Goal: Information Seeking & Learning: Find specific page/section

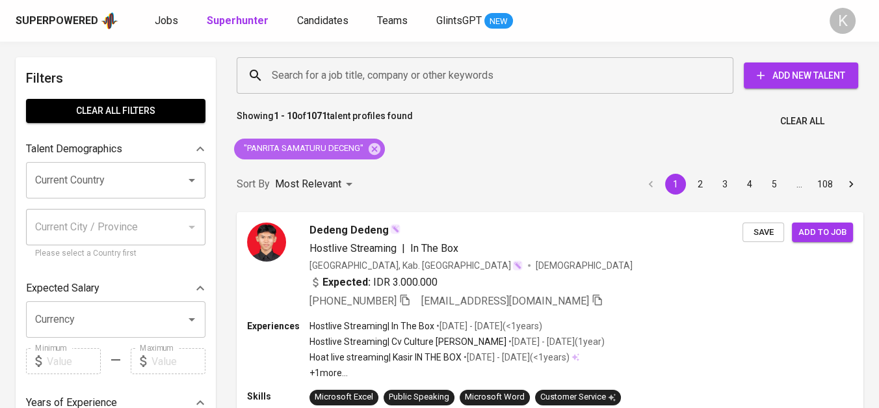
drag, startPoint x: 371, startPoint y: 148, endPoint x: 394, endPoint y: 143, distance: 24.0
click at [371, 148] on icon at bounding box center [375, 148] width 12 height 12
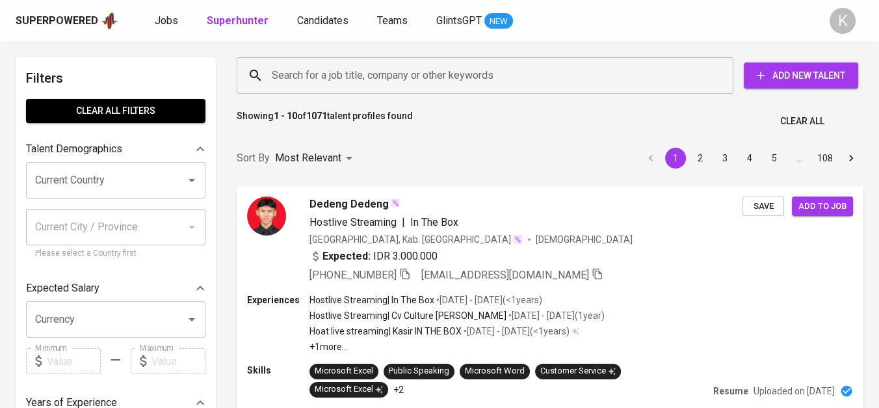
click at [307, 77] on input "Search for a job title, company or other keywords" at bounding box center [489, 75] width 440 height 25
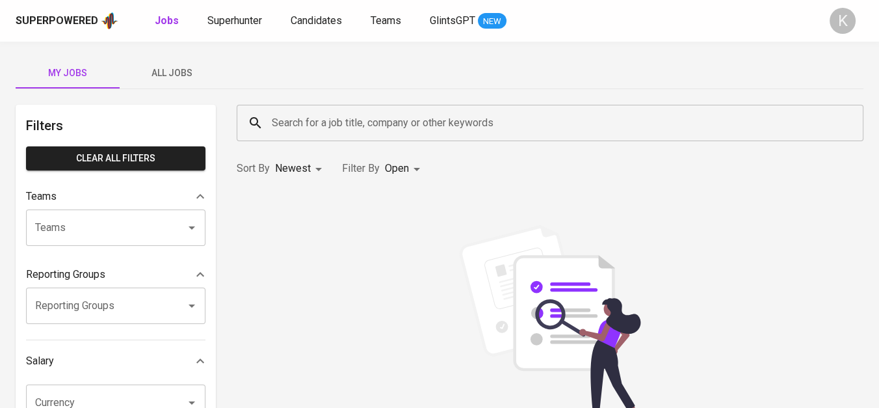
click at [428, 131] on input "Search for a job title, company or other keywords" at bounding box center [554, 123] width 570 height 25
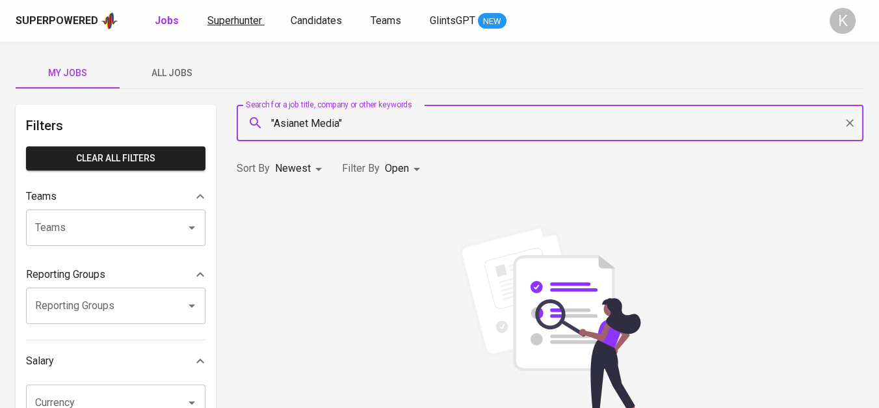
type input ""Asianet Media""
click at [232, 18] on span "Superhunter" at bounding box center [235, 20] width 55 height 12
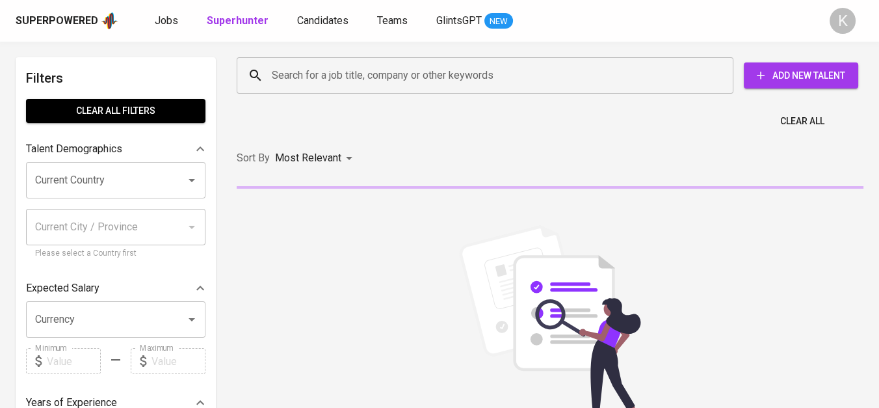
click at [347, 79] on input "Search for a job title, company or other keywords" at bounding box center [489, 75] width 440 height 25
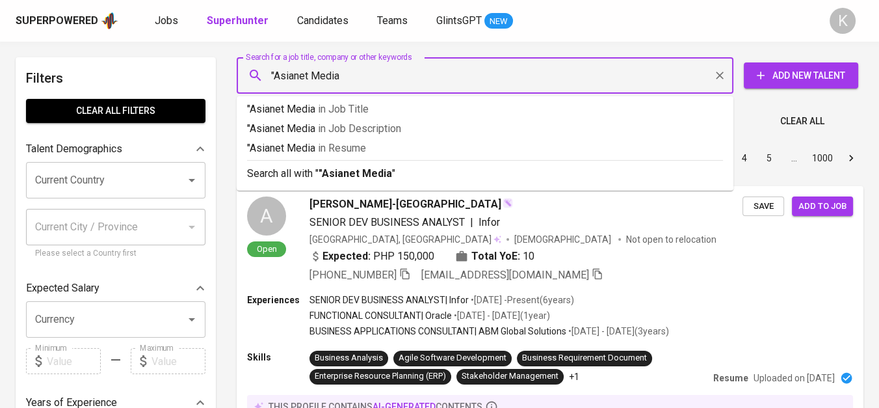
type input ""Asianet Media""
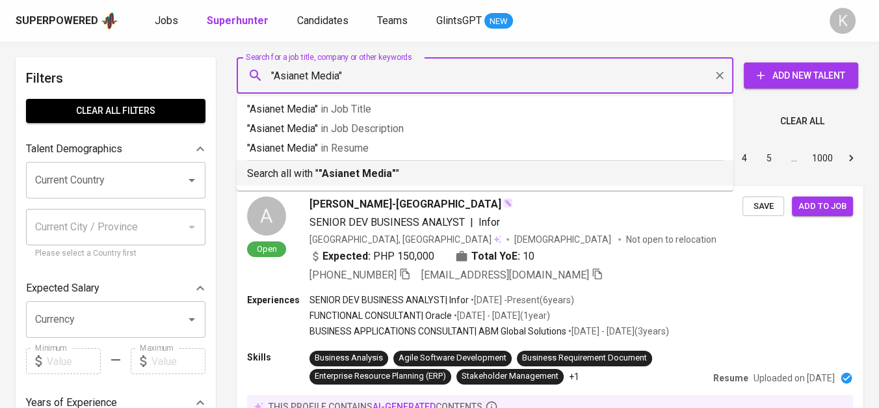
click at [384, 177] on b ""Asianet Media"" at bounding box center [357, 173] width 77 height 12
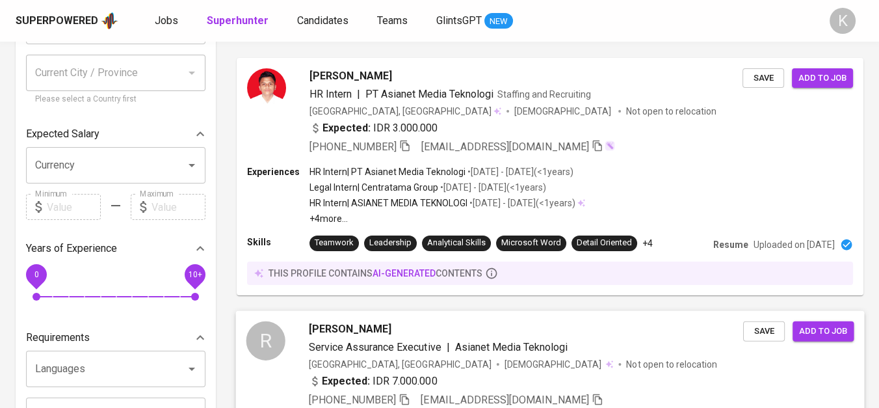
scroll to position [361, 0]
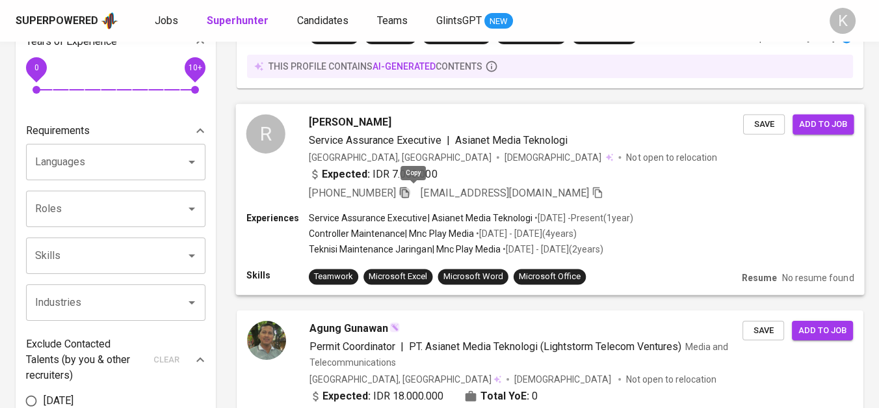
click at [410, 193] on icon "button" at bounding box center [405, 192] width 12 height 12
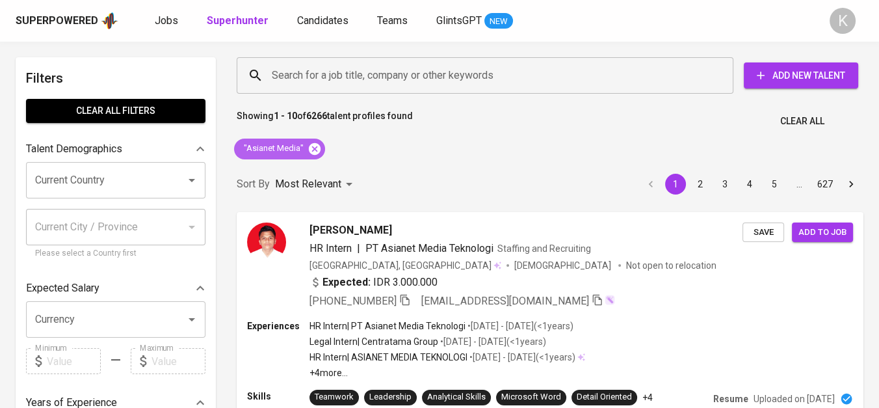
click at [315, 146] on icon at bounding box center [315, 149] width 14 height 14
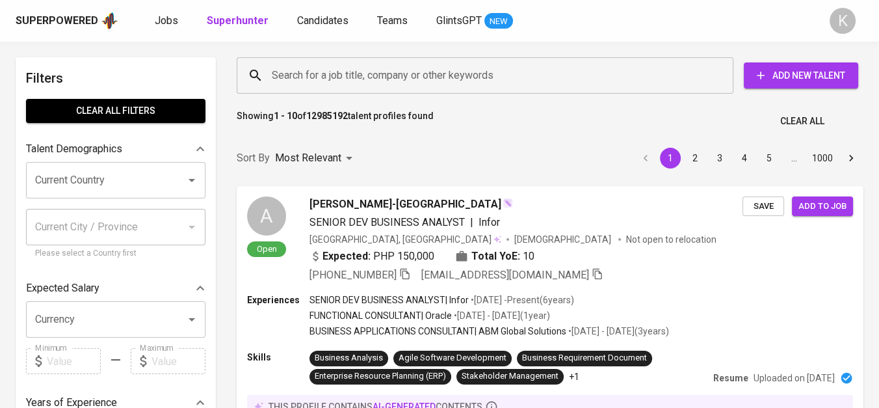
click at [322, 75] on input "Search for a job title, company or other keywords" at bounding box center [489, 75] width 440 height 25
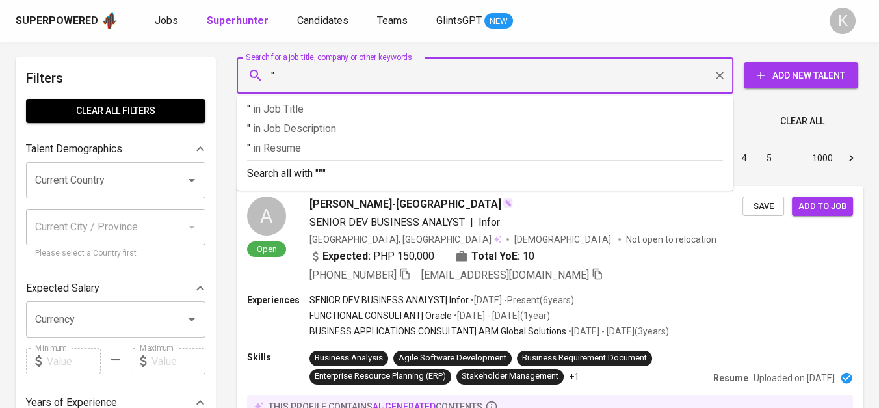
paste input "Primal Surf International"
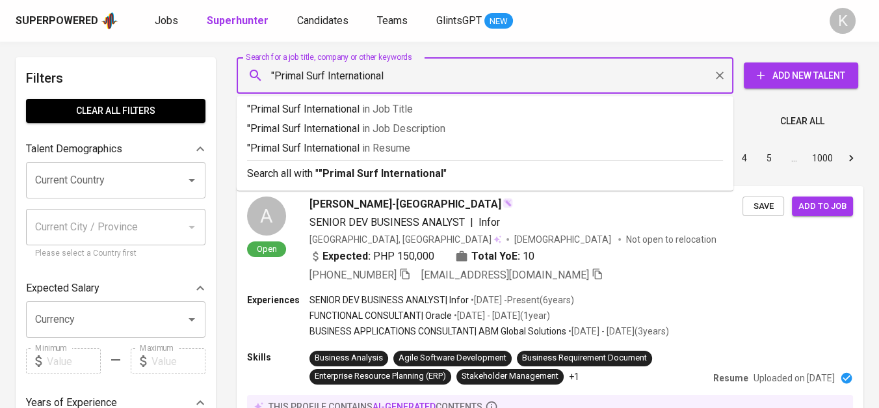
type input ""Primal Surf International""
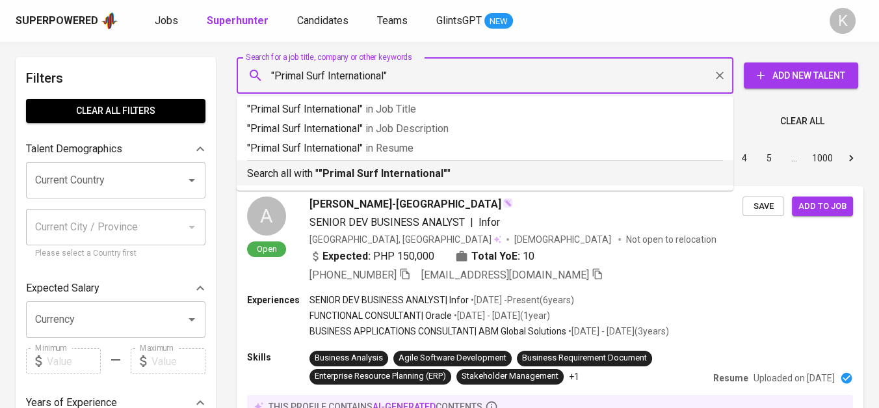
click at [394, 174] on b ""Primal Surf International"" at bounding box center [383, 173] width 129 height 12
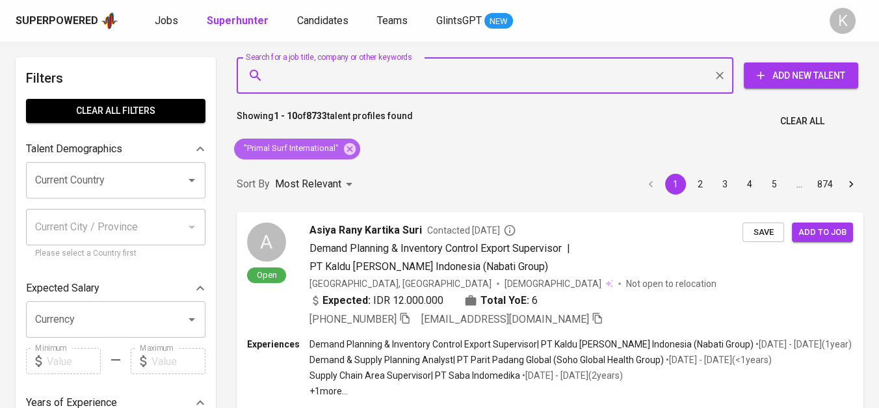
drag, startPoint x: 349, startPoint y: 142, endPoint x: 394, endPoint y: 11, distance: 138.0
click at [350, 142] on icon at bounding box center [350, 149] width 14 height 14
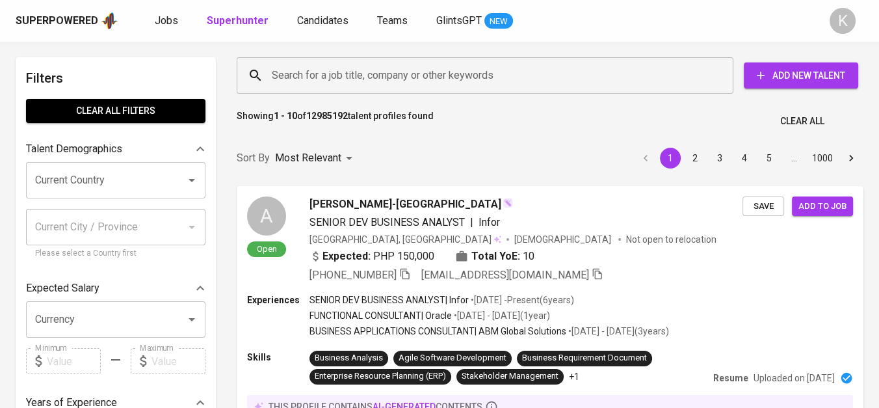
click at [354, 75] on input "Search for a job title, company or other keywords" at bounding box center [489, 75] width 440 height 25
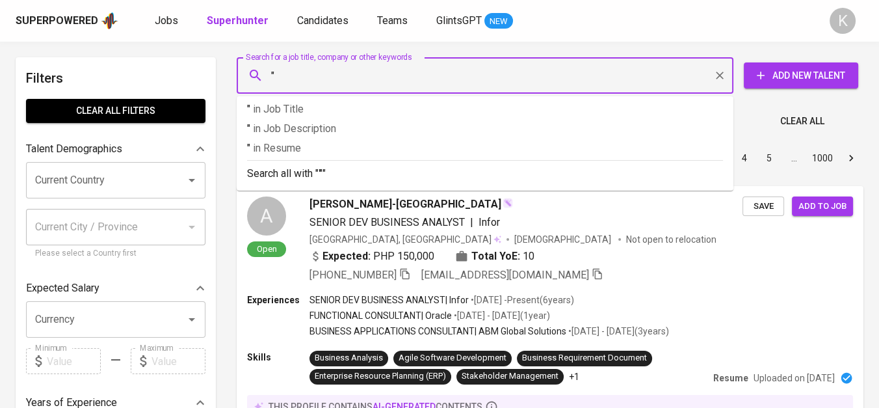
paste input "Multiguna persada carindo"
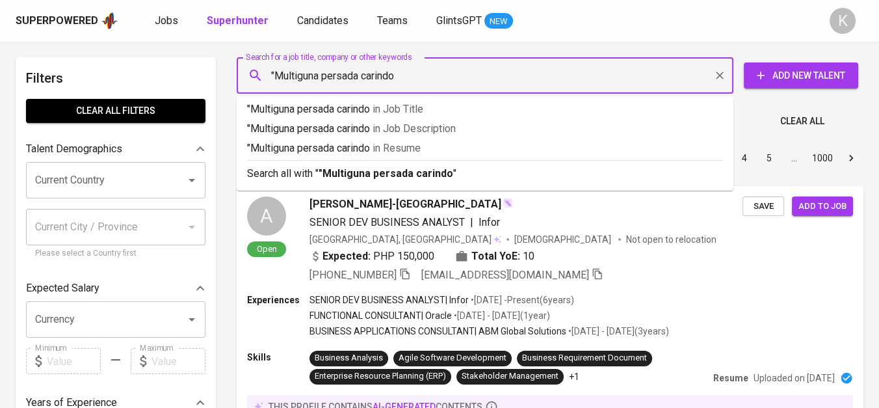
type input ""Multiguna persada carindo""
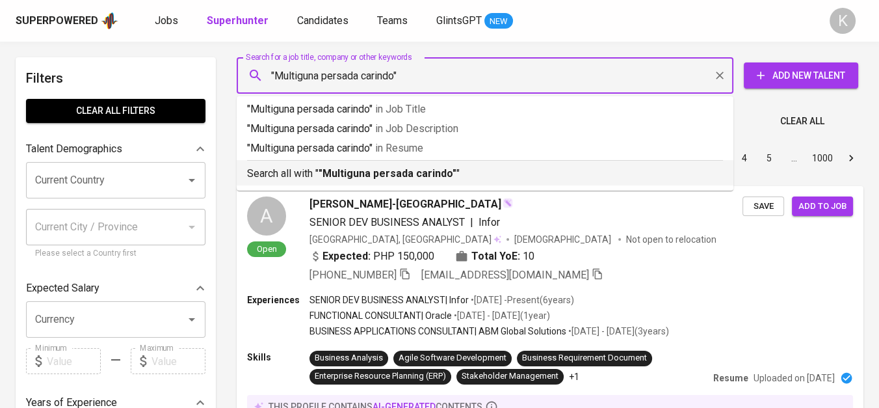
drag, startPoint x: 422, startPoint y: 169, endPoint x: 551, endPoint y: 3, distance: 210.4
click at [426, 170] on b ""Multiguna persada carindo"" at bounding box center [388, 173] width 138 height 12
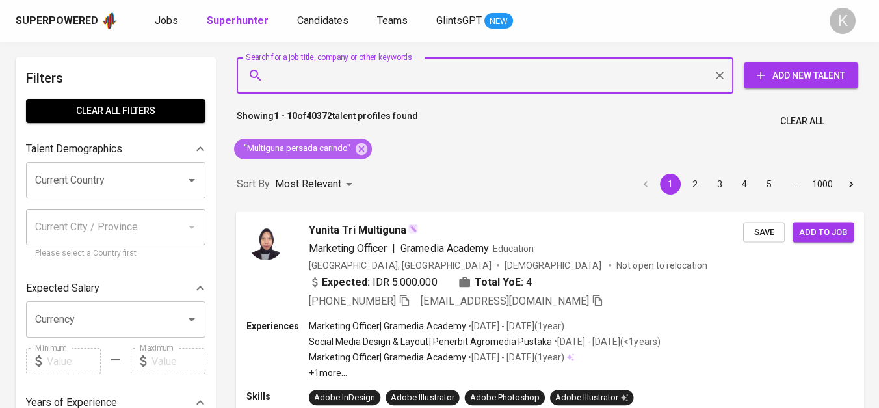
drag, startPoint x: 360, startPoint y: 144, endPoint x: 511, endPoint y: 407, distance: 302.2
click at [360, 144] on icon at bounding box center [362, 148] width 12 height 12
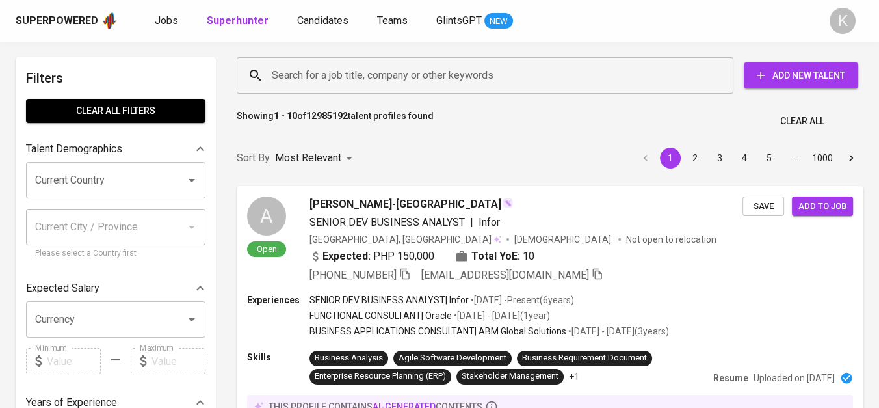
click at [311, 66] on input "Search for a job title, company or other keywords" at bounding box center [489, 75] width 440 height 25
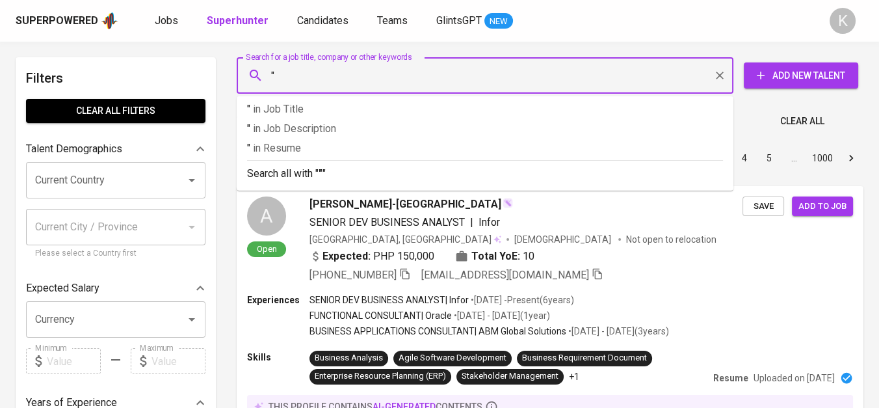
paste input "CV.Perdana Sejahtera Perkasa"
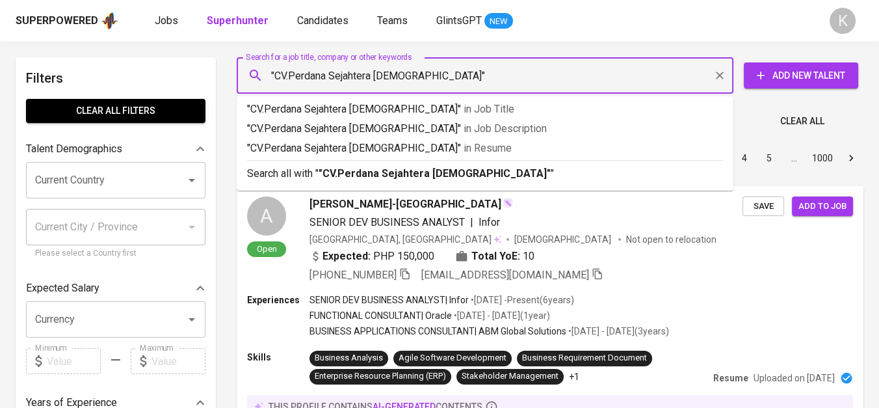
click at [291, 78] on input ""CV.Perdana Sejahtera Perkasa"" at bounding box center [489, 75] width 440 height 25
type input ""Perdana Sejahtera Perkasa""
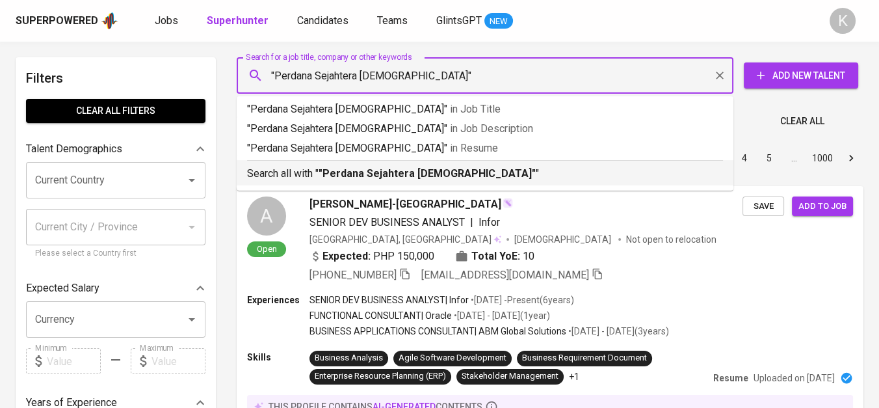
click at [369, 176] on b ""Perdana Sejahtera Perkasa"" at bounding box center [427, 173] width 217 height 12
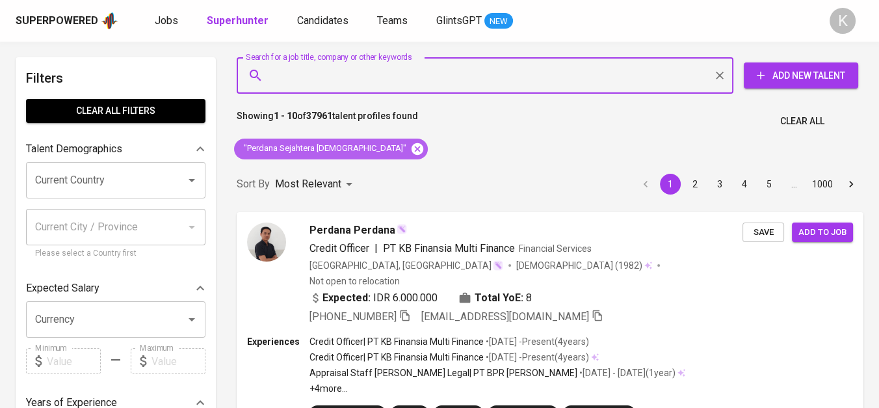
click at [410, 144] on icon at bounding box center [417, 149] width 14 height 14
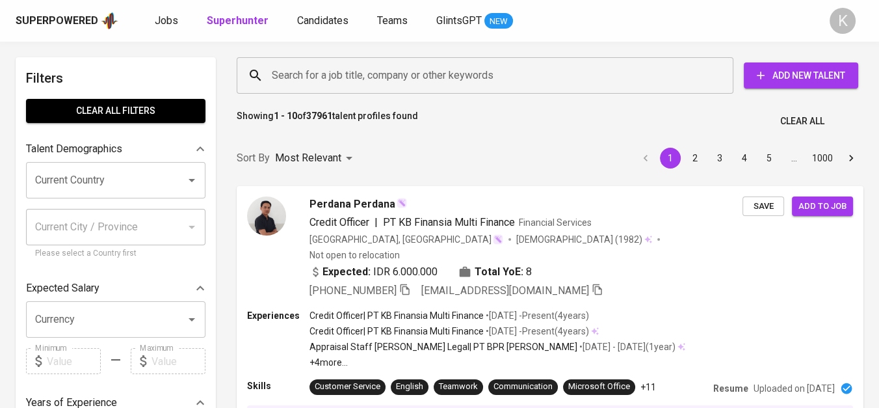
click at [355, 74] on input "Search for a job title, company or other keywords" at bounding box center [489, 75] width 440 height 25
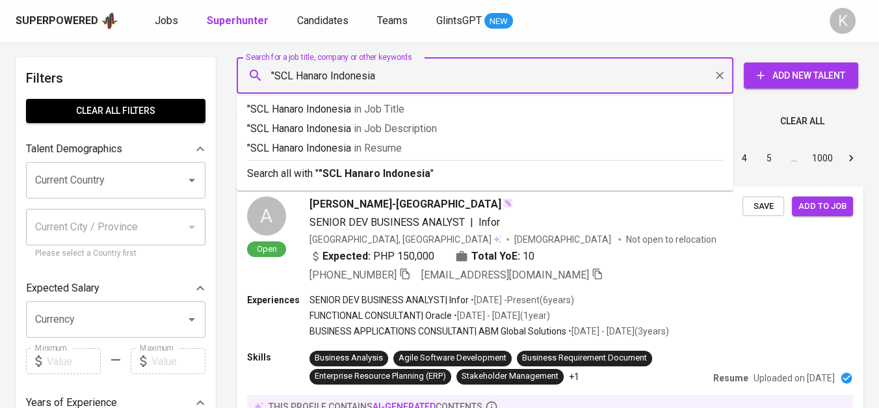
type input ""SCL Hanaro Indonesia""
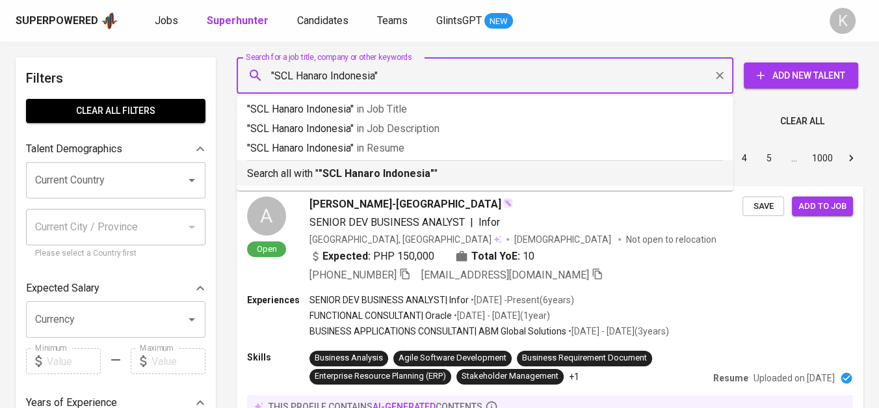
click at [407, 170] on b ""SCL Hanaro Indonesia"" at bounding box center [377, 173] width 116 height 12
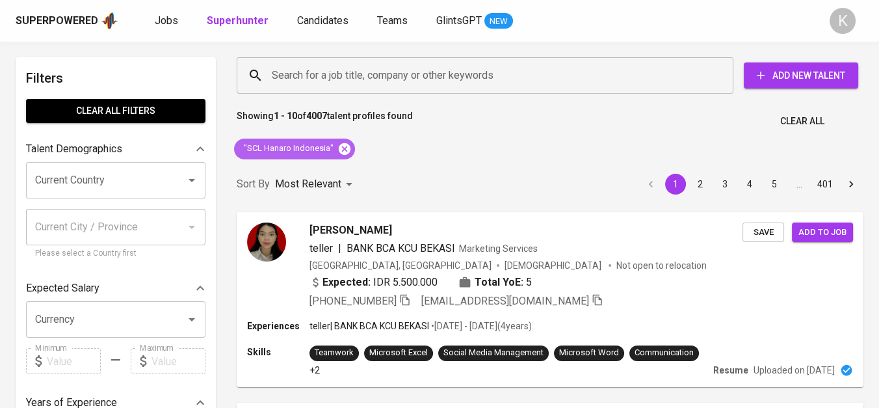
click at [343, 146] on icon at bounding box center [345, 148] width 12 height 12
click at [343, 60] on div "Search for a job title, company or other keywords" at bounding box center [485, 75] width 497 height 36
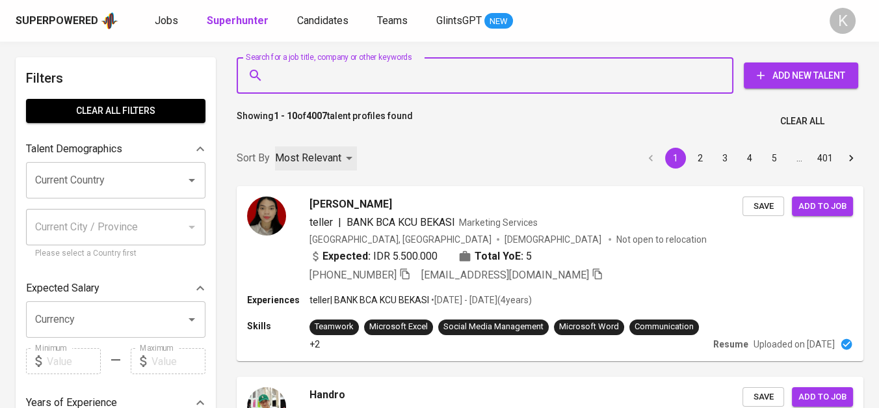
click at [342, 148] on div "Most Relevant" at bounding box center [316, 158] width 82 height 24
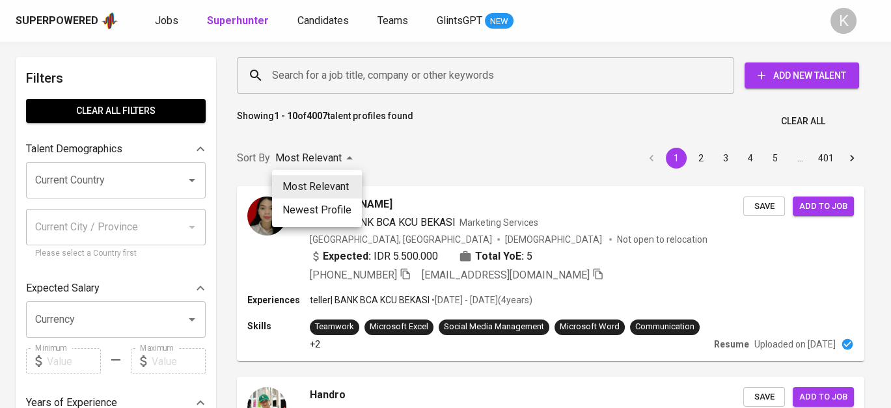
click at [424, 164] on div at bounding box center [445, 204] width 891 height 408
click at [363, 79] on div "Most Relevant Newest Profile" at bounding box center [445, 204] width 891 height 408
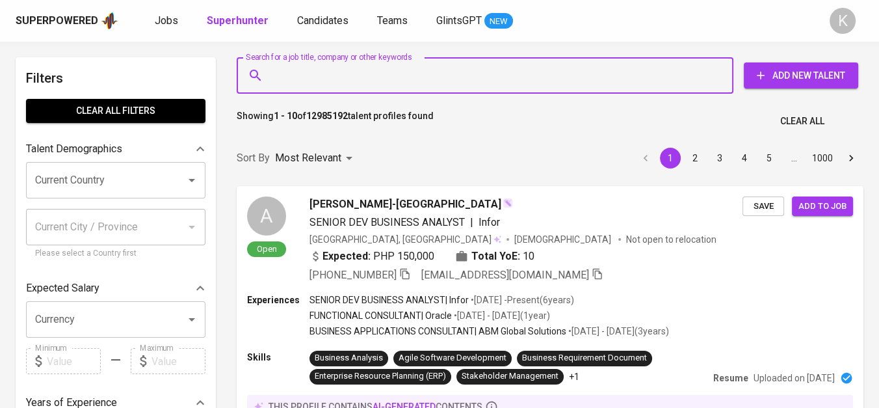
click at [339, 82] on input "Search for a job title, company or other keywords" at bounding box center [489, 75] width 440 height 25
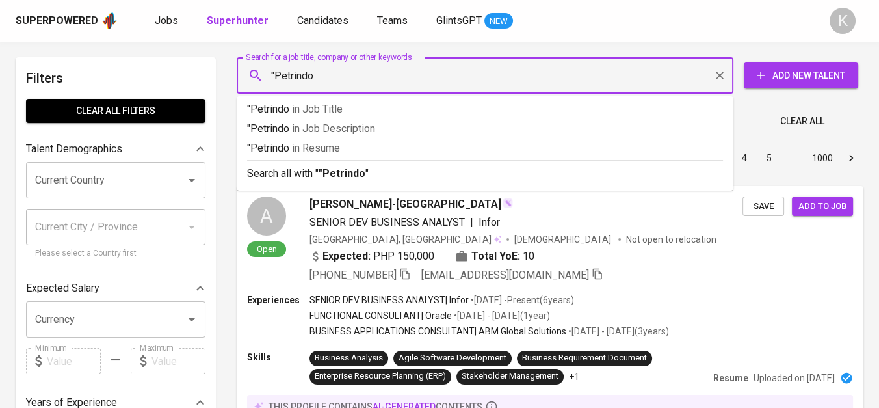
type input ""Petrindo""
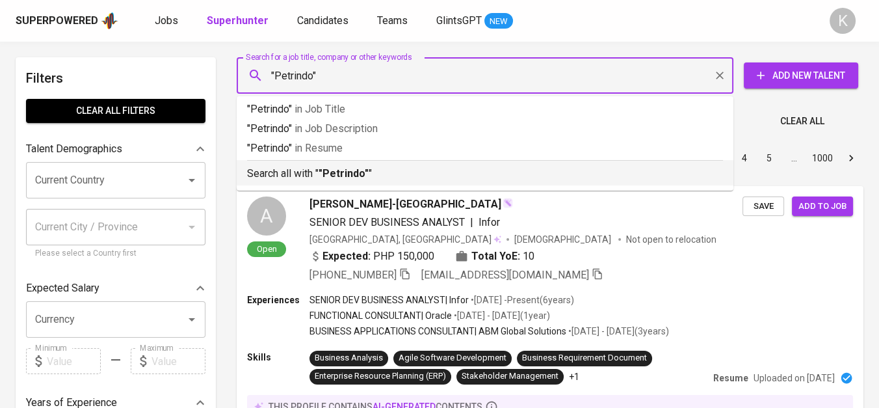
click at [355, 181] on p "Search all with " "Petrindo" "" at bounding box center [485, 174] width 476 height 16
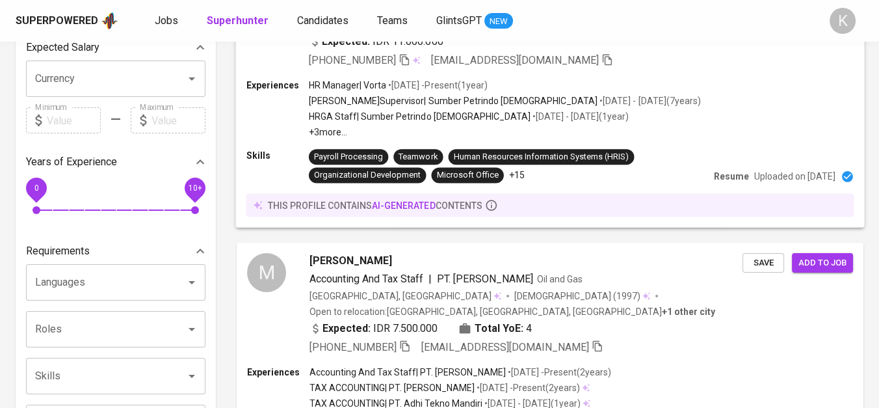
scroll to position [361, 0]
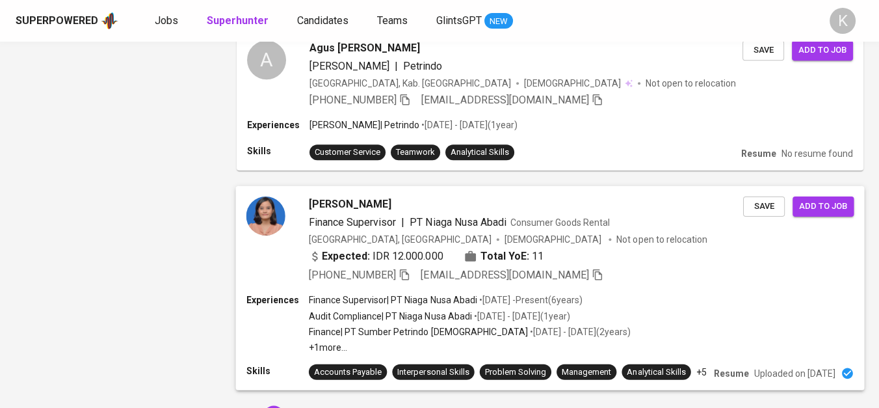
scroll to position [1990, 0]
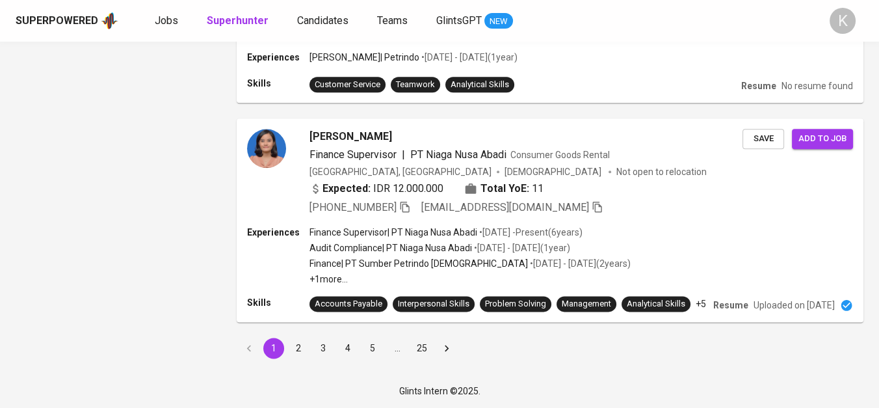
drag, startPoint x: 295, startPoint y: 350, endPoint x: 104, endPoint y: 1, distance: 398.2
click at [295, 350] on button "2" at bounding box center [298, 348] width 21 height 21
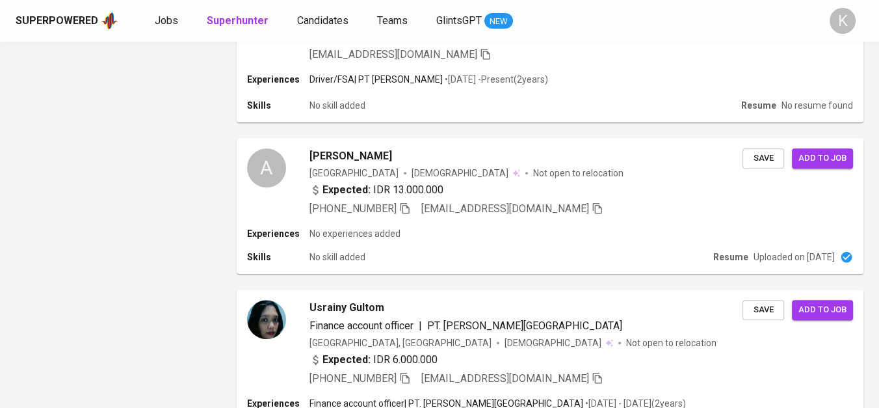
scroll to position [1879, 0]
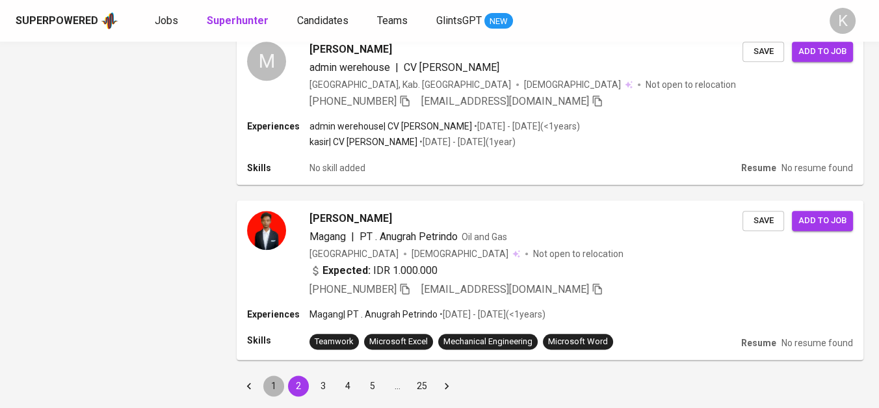
click at [271, 375] on button "1" at bounding box center [273, 385] width 21 height 21
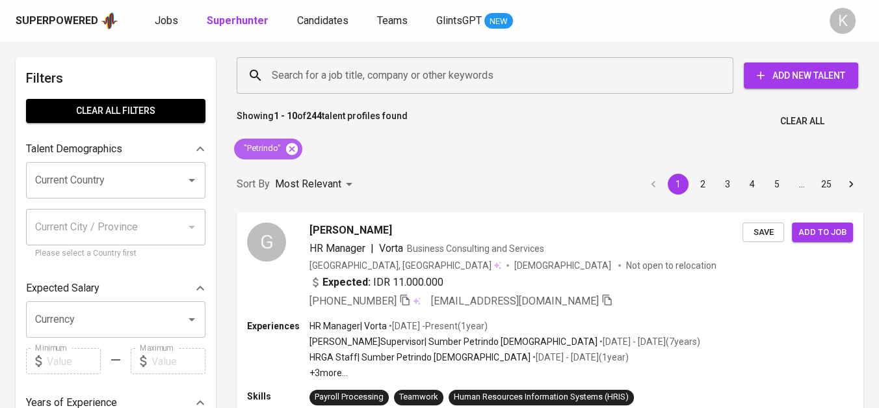
click at [288, 146] on icon at bounding box center [292, 148] width 12 height 12
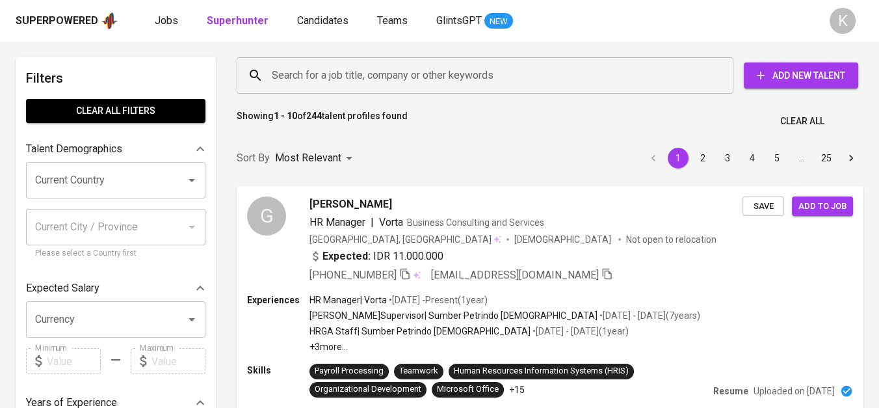
click at [314, 57] on div "Search for a job title, company or other keywords" at bounding box center [485, 75] width 497 height 36
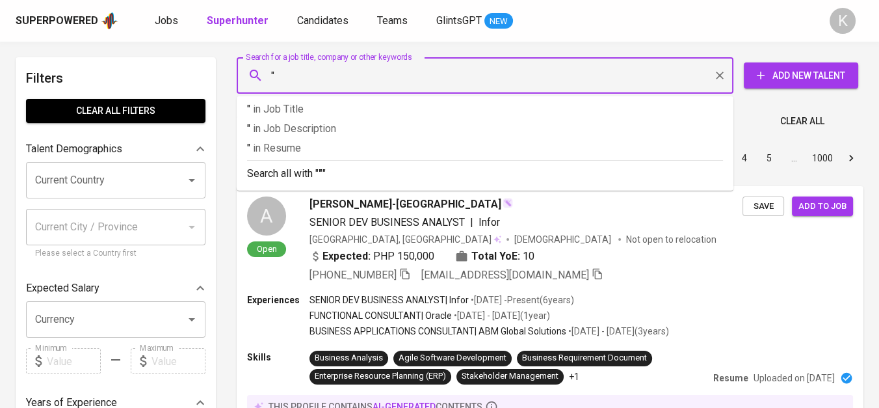
paste input "PT. Indojaya Global Jaya"
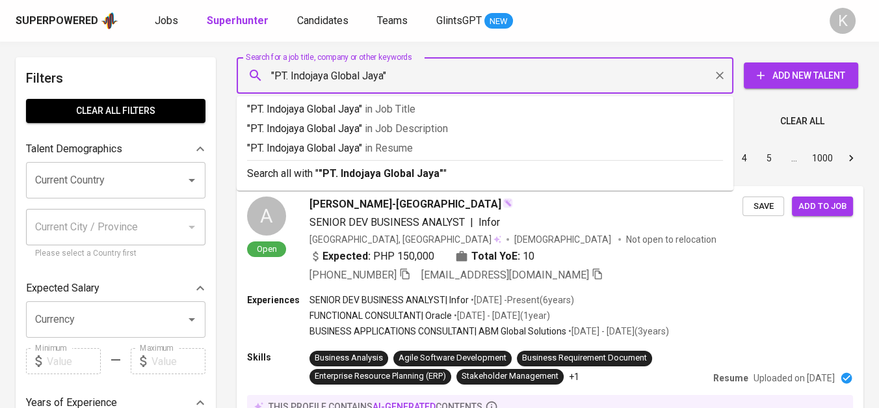
click at [289, 78] on input ""PT. Indojaya Global Jaya"" at bounding box center [489, 75] width 440 height 25
type input ""Indojaya Global Jaya""
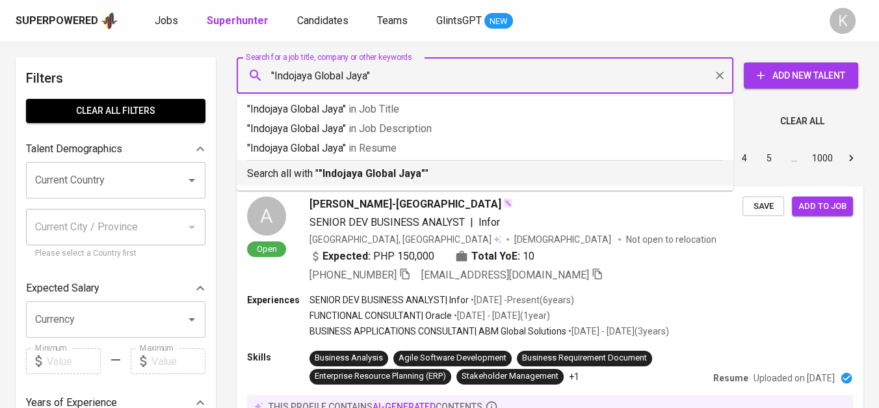
click at [384, 175] on b ""Indojaya Global Jaya"" at bounding box center [372, 173] width 107 height 12
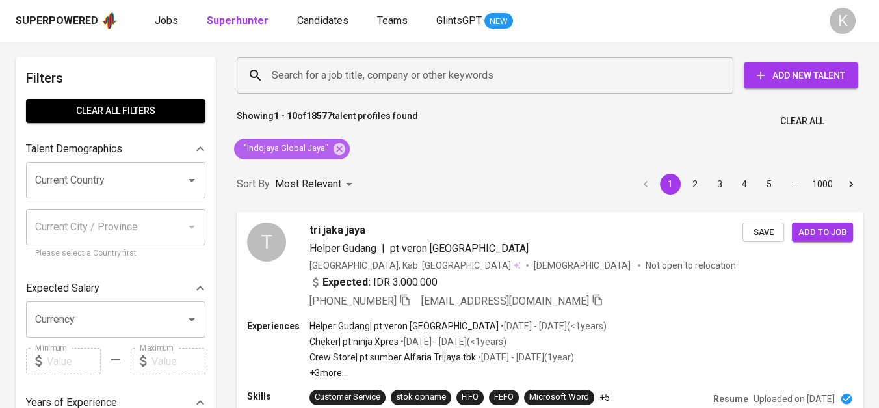
click at [336, 156] on div ""Indojaya Global Jaya"" at bounding box center [292, 149] width 116 height 21
click at [336, 146] on icon at bounding box center [339, 149] width 14 height 14
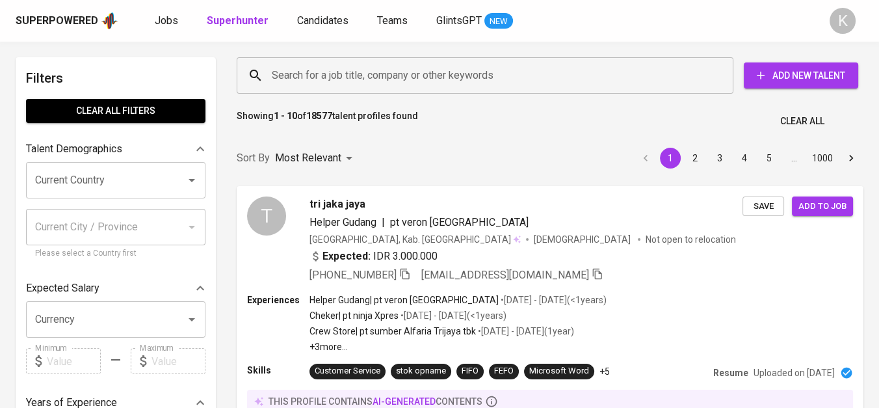
click at [369, 76] on input "Search for a job title, company or other keywords" at bounding box center [489, 75] width 440 height 25
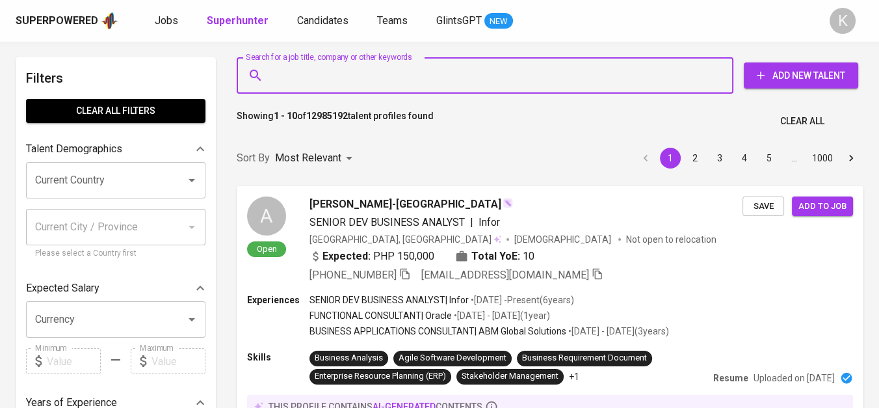
paste input "sarana lintas langgeng lestari"
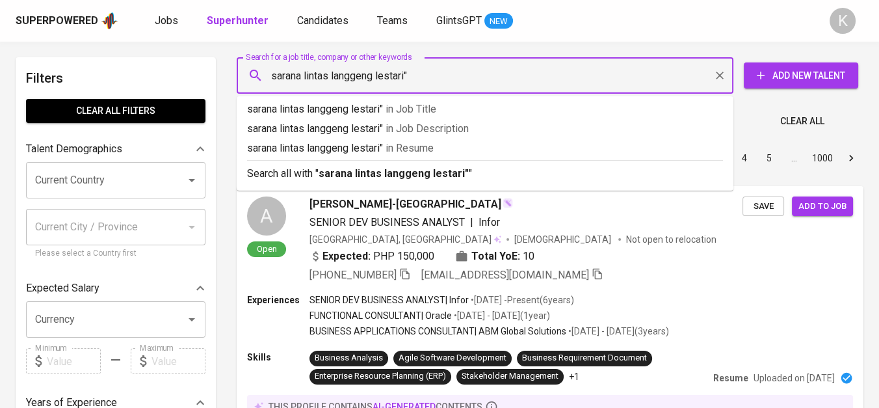
click at [269, 79] on input "sarana lintas langgeng lestari"" at bounding box center [489, 75] width 440 height 25
type input ""sarana lintas langgeng lestari""
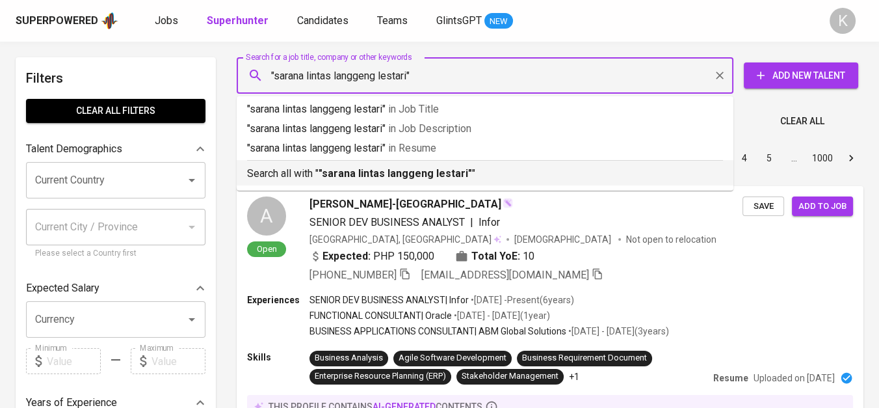
click at [410, 174] on b ""sarana lintas langgeng lestari"" at bounding box center [396, 173] width 154 height 12
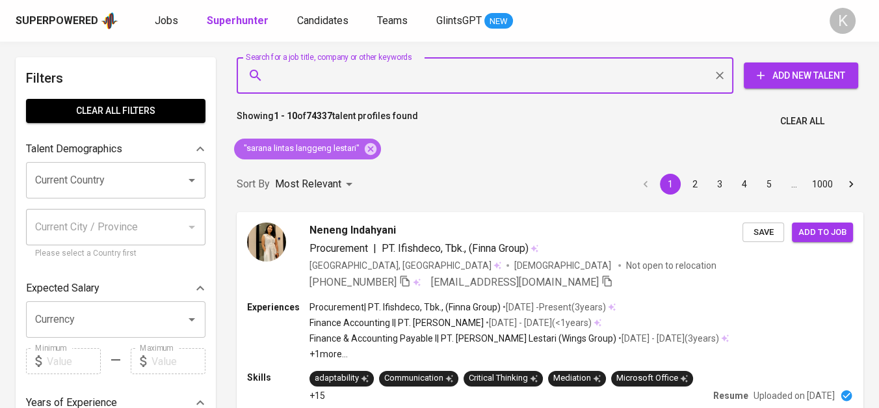
drag, startPoint x: 369, startPoint y: 148, endPoint x: 397, endPoint y: 5, distance: 145.7
click at [369, 149] on icon at bounding box center [371, 149] width 14 height 14
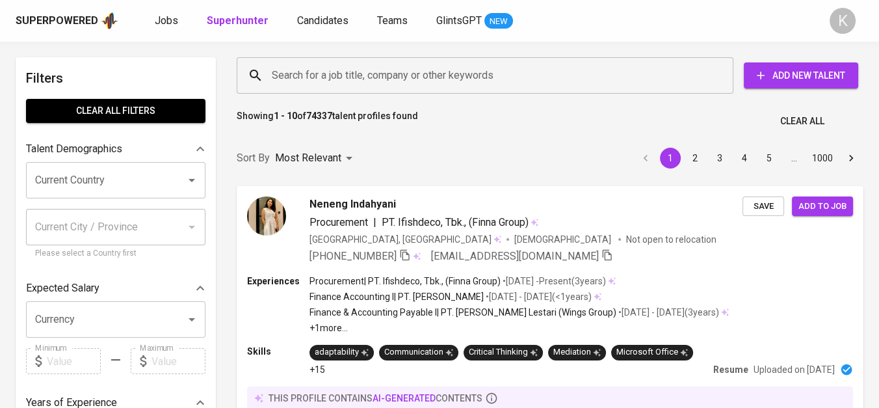
click at [390, 74] on input "Search for a job title, company or other keywords" at bounding box center [489, 75] width 440 height 25
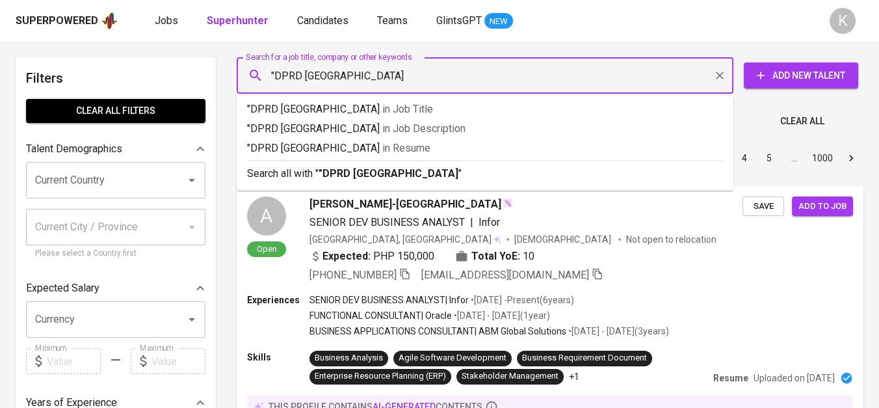
type input ""DPRD [GEOGRAPHIC_DATA]""
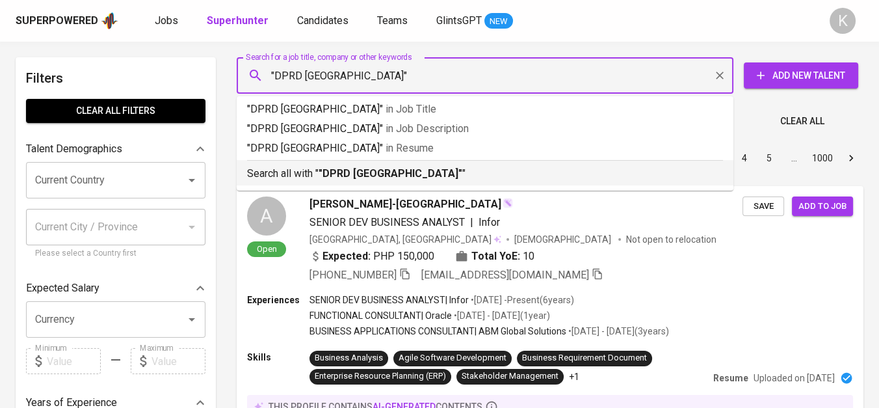
click at [380, 170] on b ""DPRD [GEOGRAPHIC_DATA]"" at bounding box center [391, 173] width 144 height 12
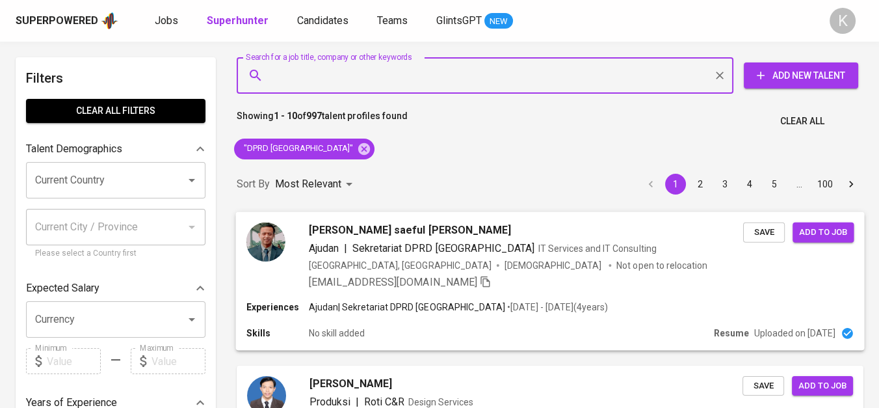
scroll to position [46, 0]
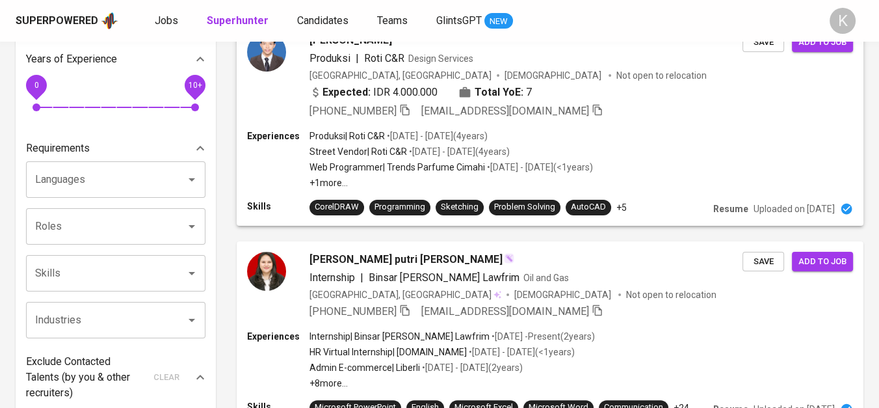
scroll to position [433, 0]
